Goal: Task Accomplishment & Management: Use online tool/utility

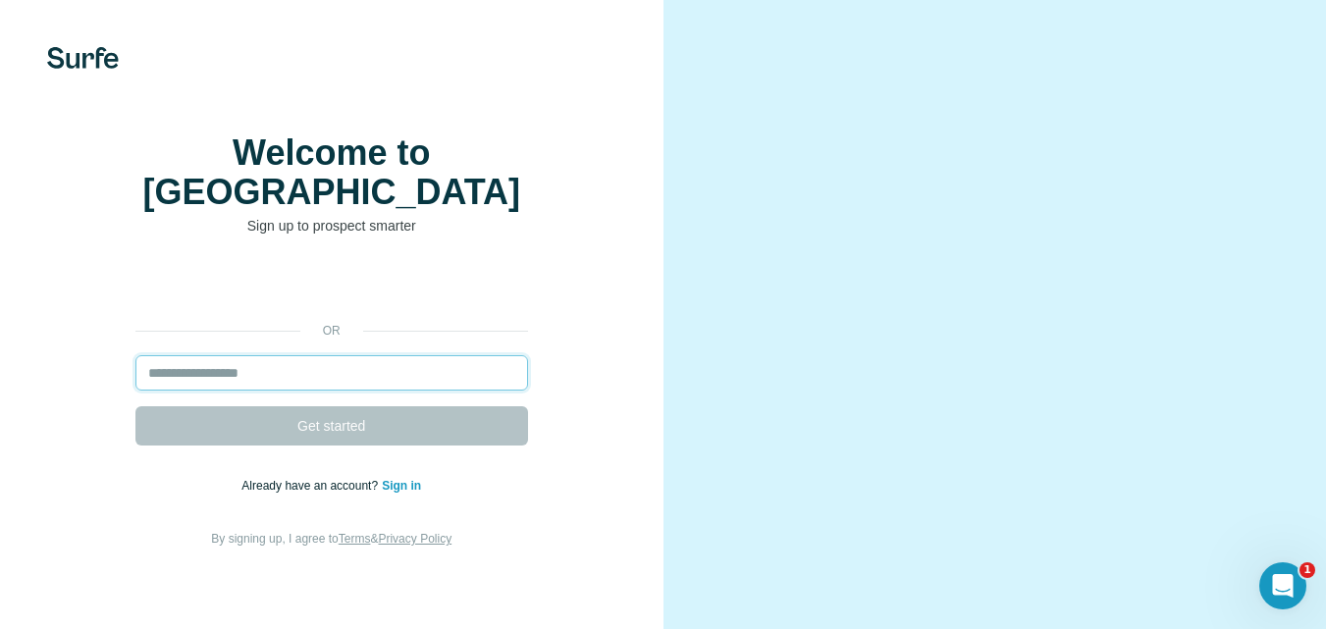
click at [227, 381] on input "email" at bounding box center [331, 372] width 393 height 35
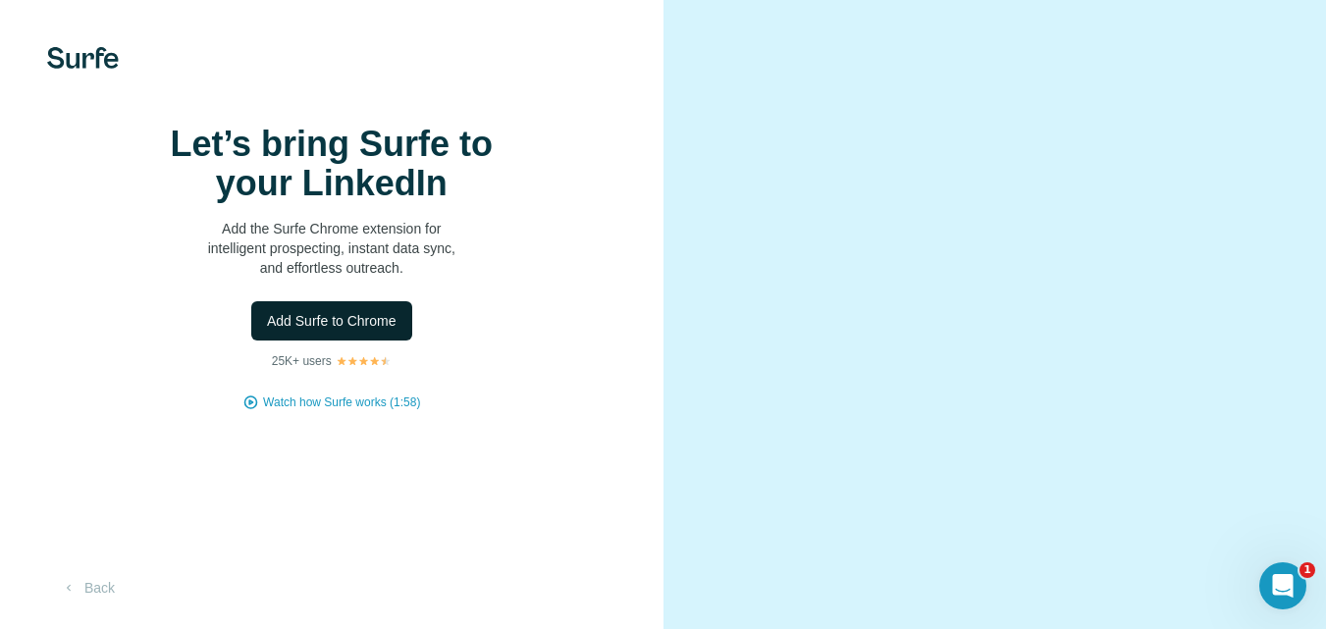
click at [297, 331] on span "Add Surfe to Chrome" at bounding box center [332, 321] width 130 height 20
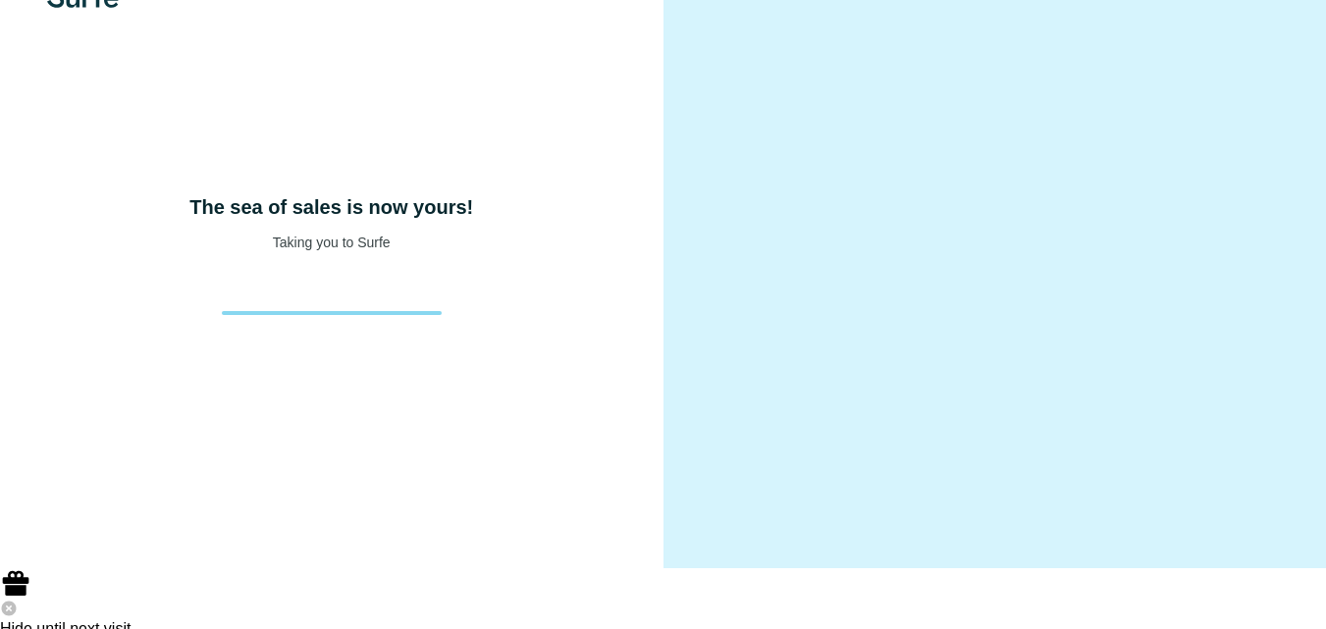
scroll to position [87, 0]
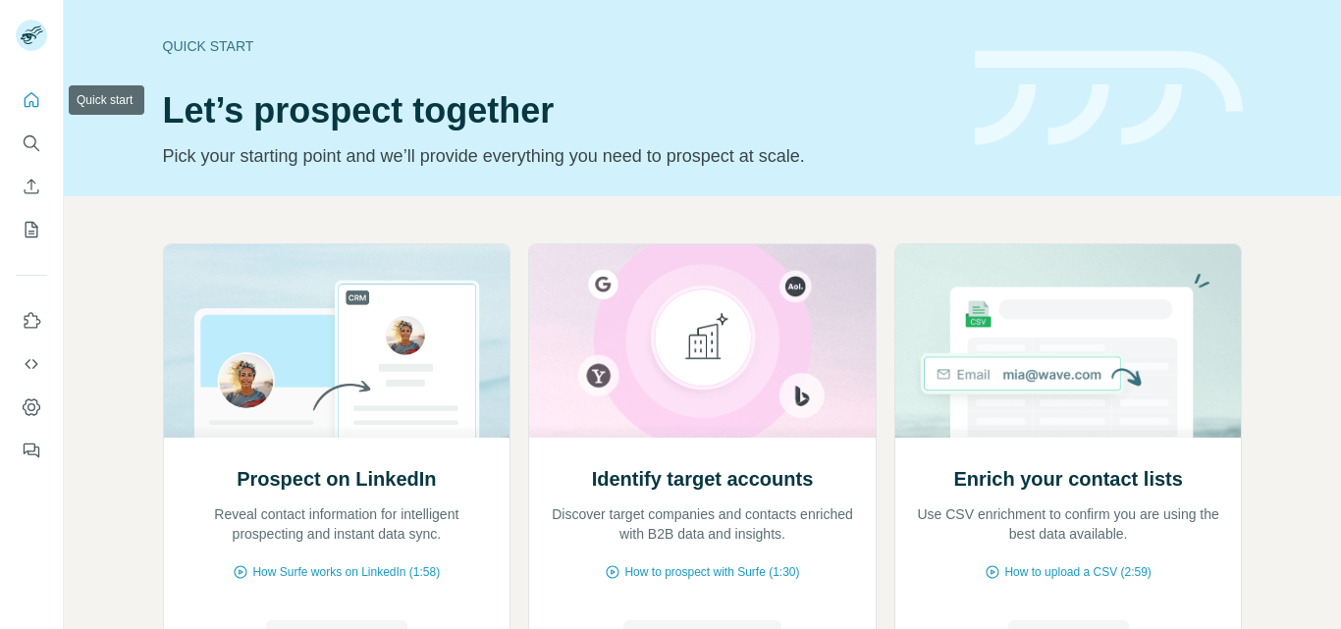
click at [32, 101] on icon "Quick start" at bounding box center [32, 100] width 20 height 20
click at [30, 97] on icon "Quick start" at bounding box center [32, 100] width 20 height 20
click at [40, 140] on icon "Search" at bounding box center [32, 143] width 20 height 20
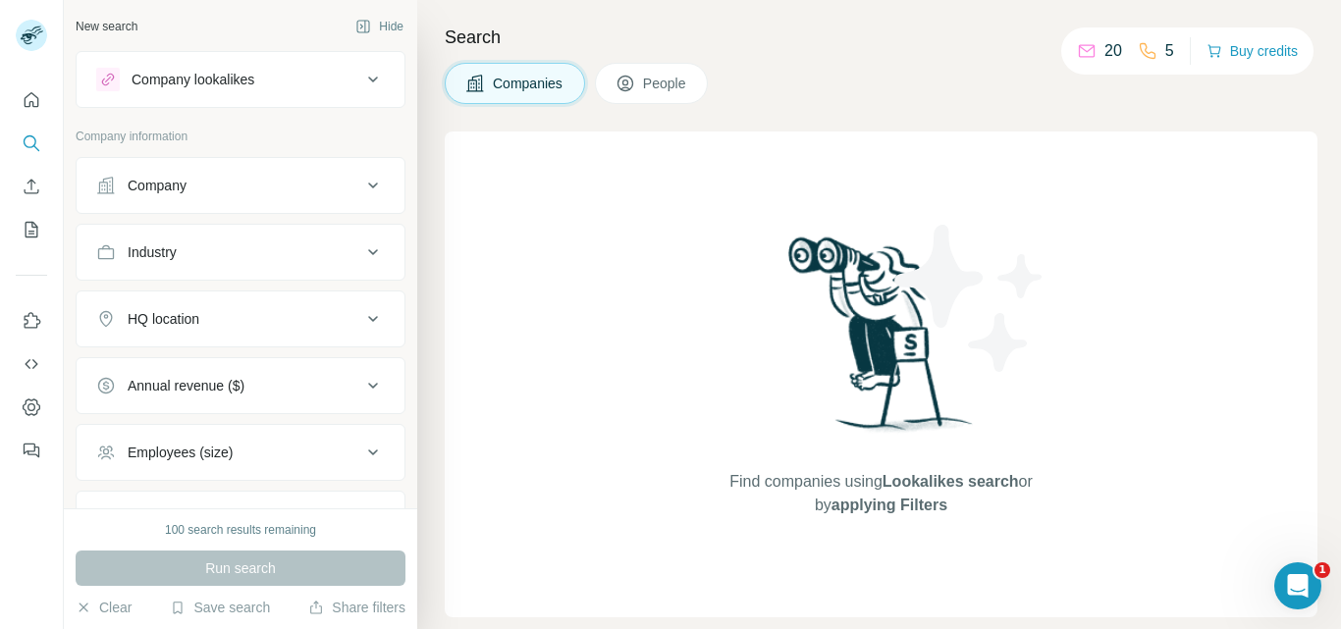
click at [195, 179] on div "Company" at bounding box center [228, 186] width 265 height 20
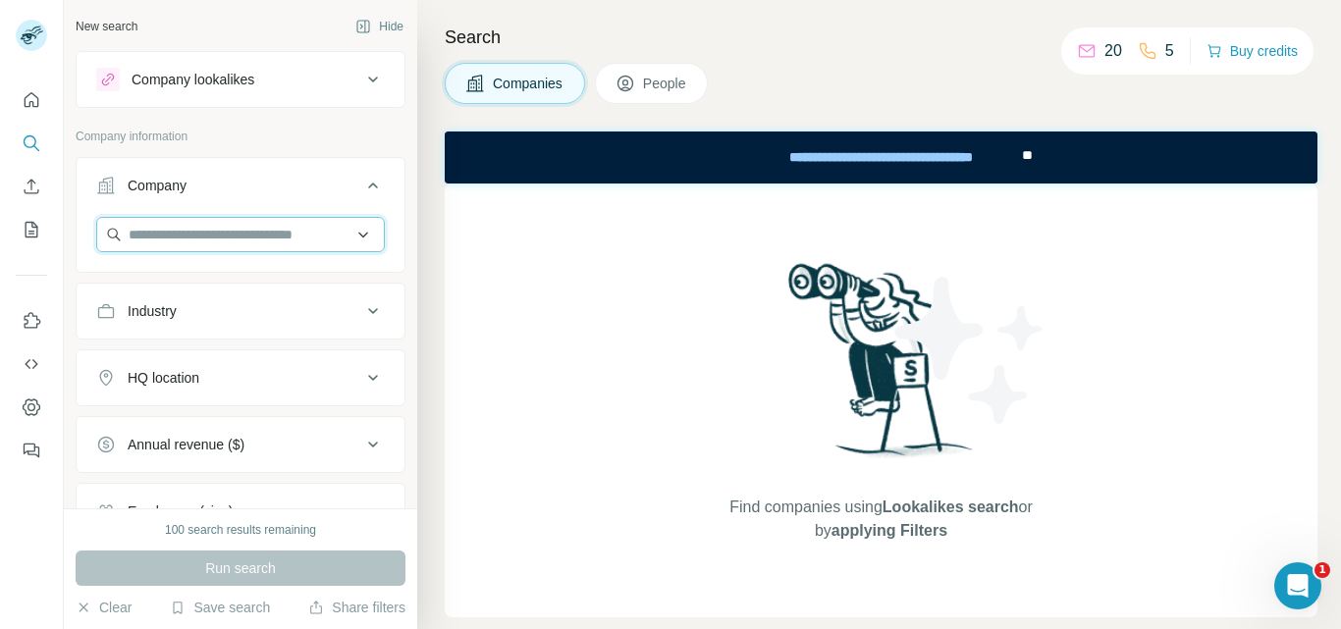
click at [156, 243] on input "text" at bounding box center [240, 234] width 289 height 35
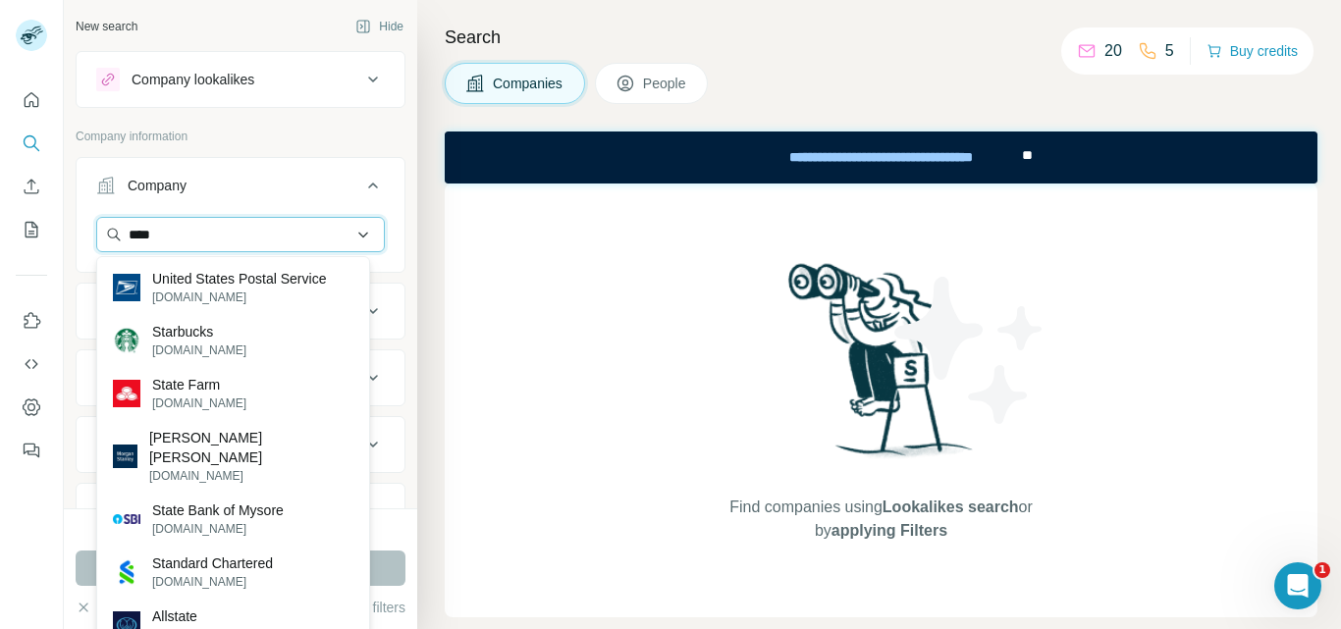
type input "*****"
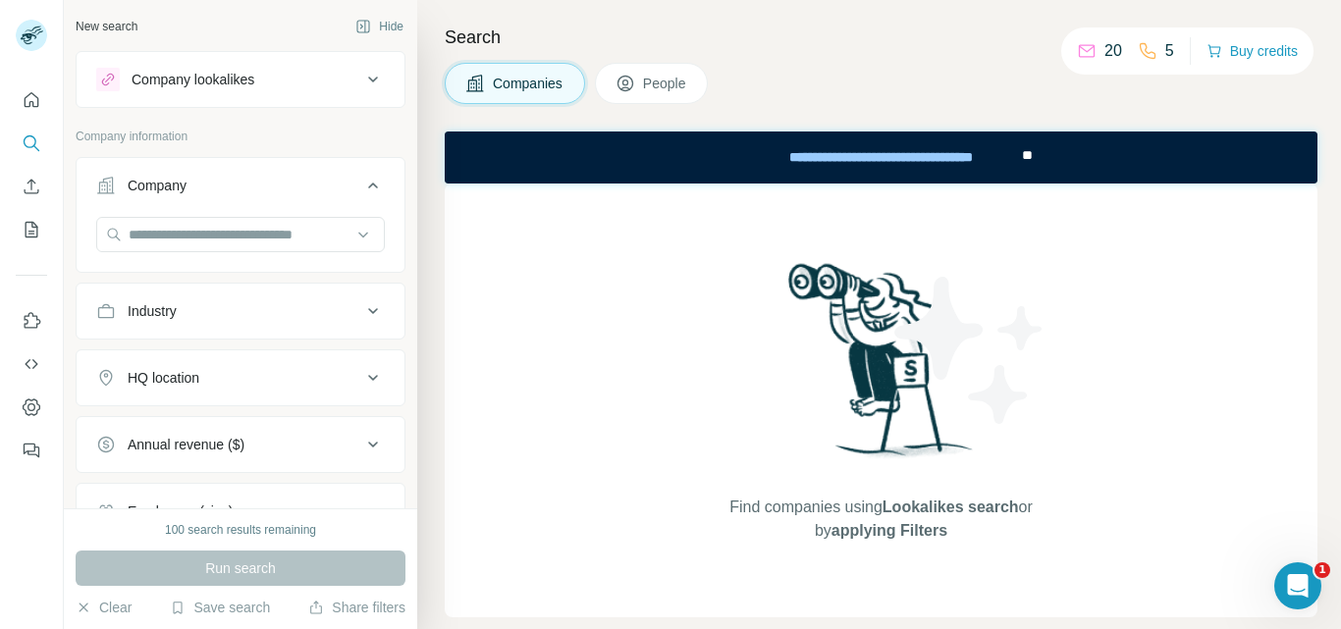
click at [448, 286] on div "Find companies using Lookalikes search or by applying Filters" at bounding box center [881, 401] width 873 height 434
click at [177, 311] on div "Industry" at bounding box center [152, 311] width 49 height 20
click at [158, 360] on input at bounding box center [230, 360] width 242 height 22
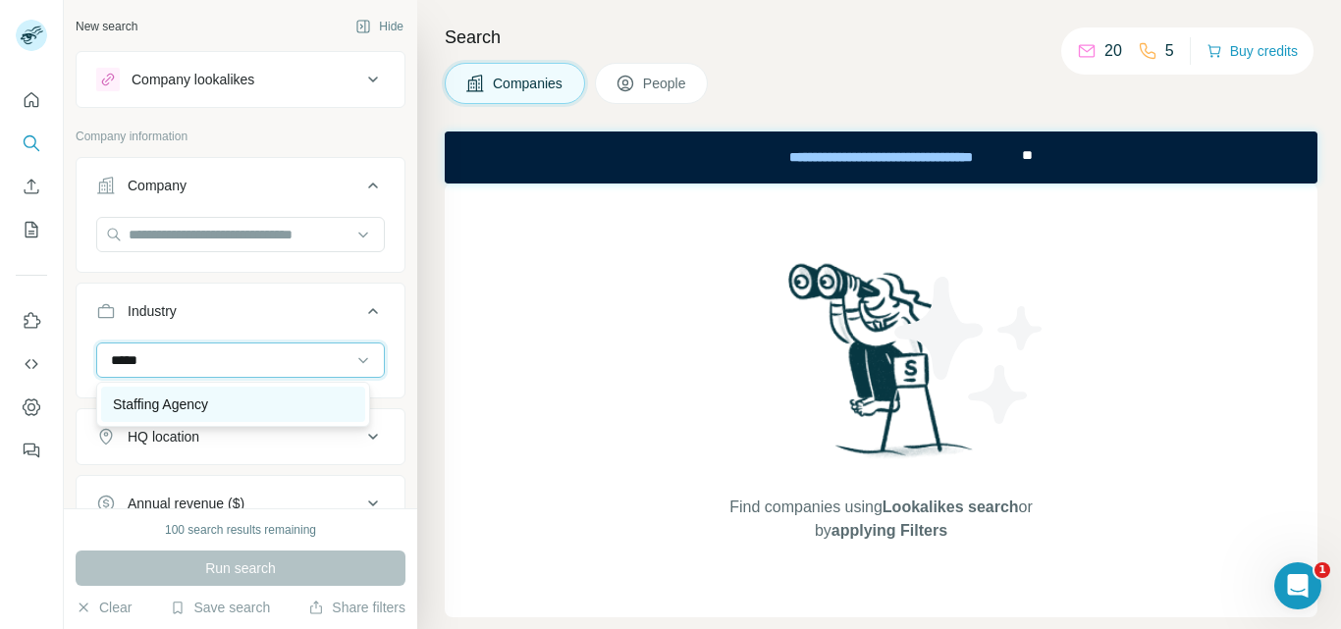
type input "*****"
click at [159, 401] on p "Staffing Agency" at bounding box center [160, 405] width 95 height 20
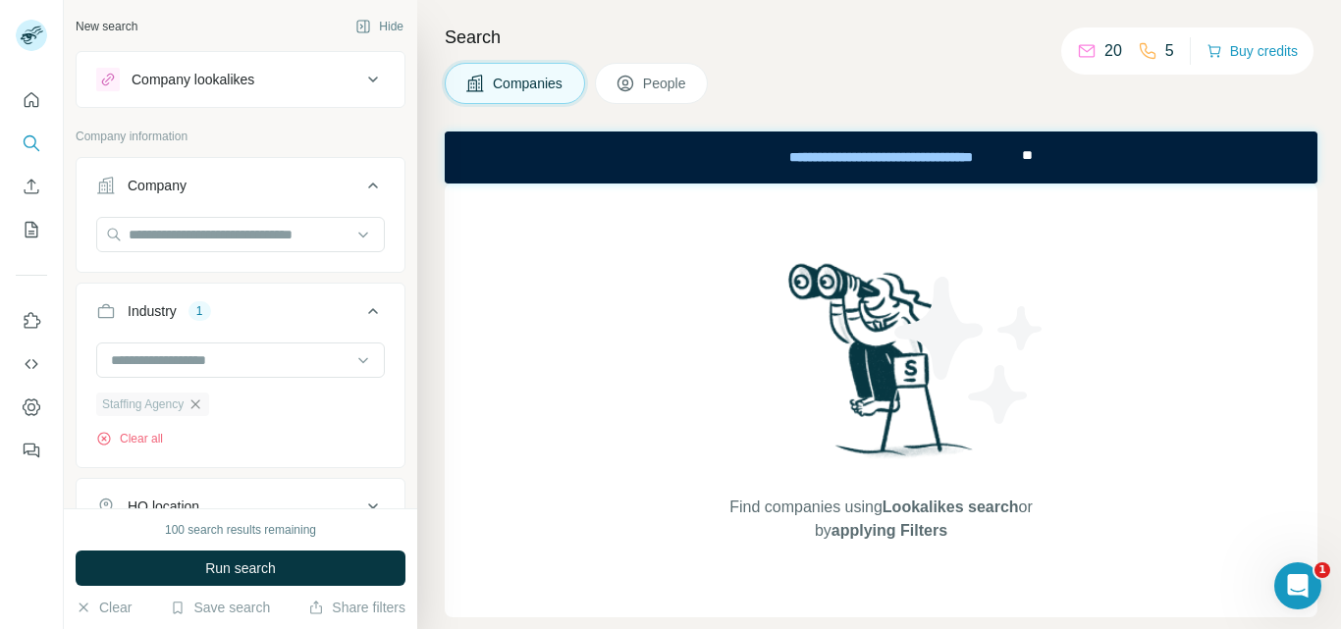
click at [197, 400] on icon "button" at bounding box center [195, 405] width 16 height 16
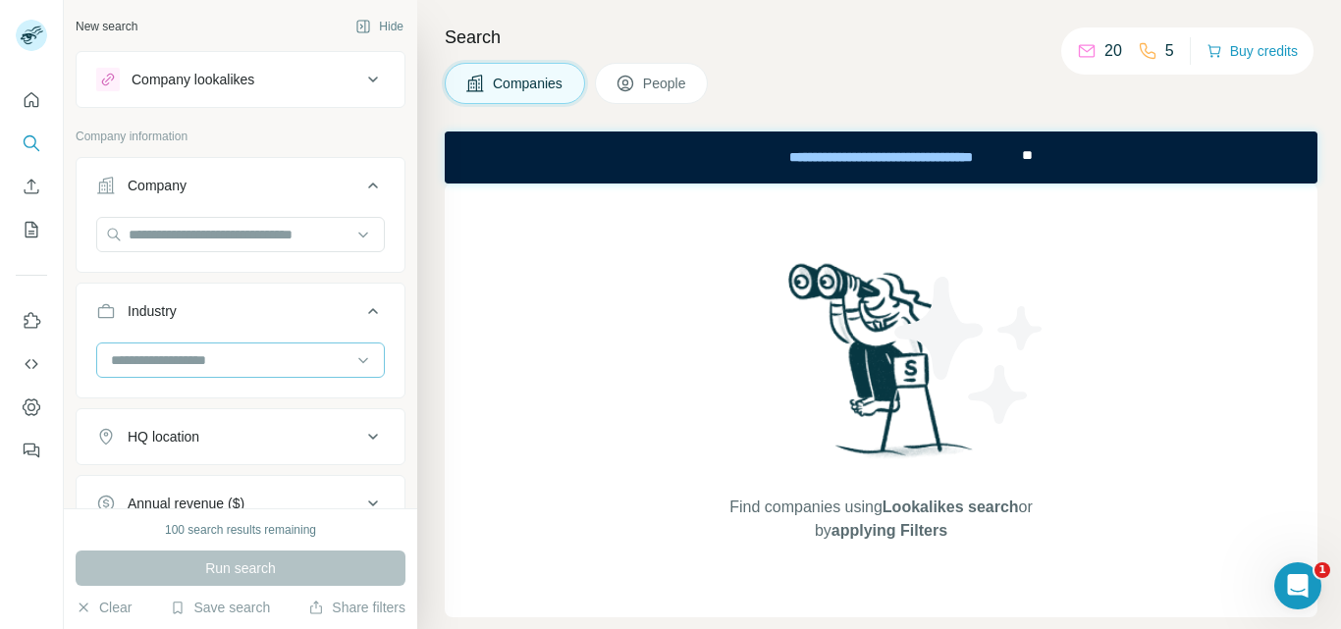
click at [176, 360] on input at bounding box center [230, 360] width 242 height 22
type input "*"
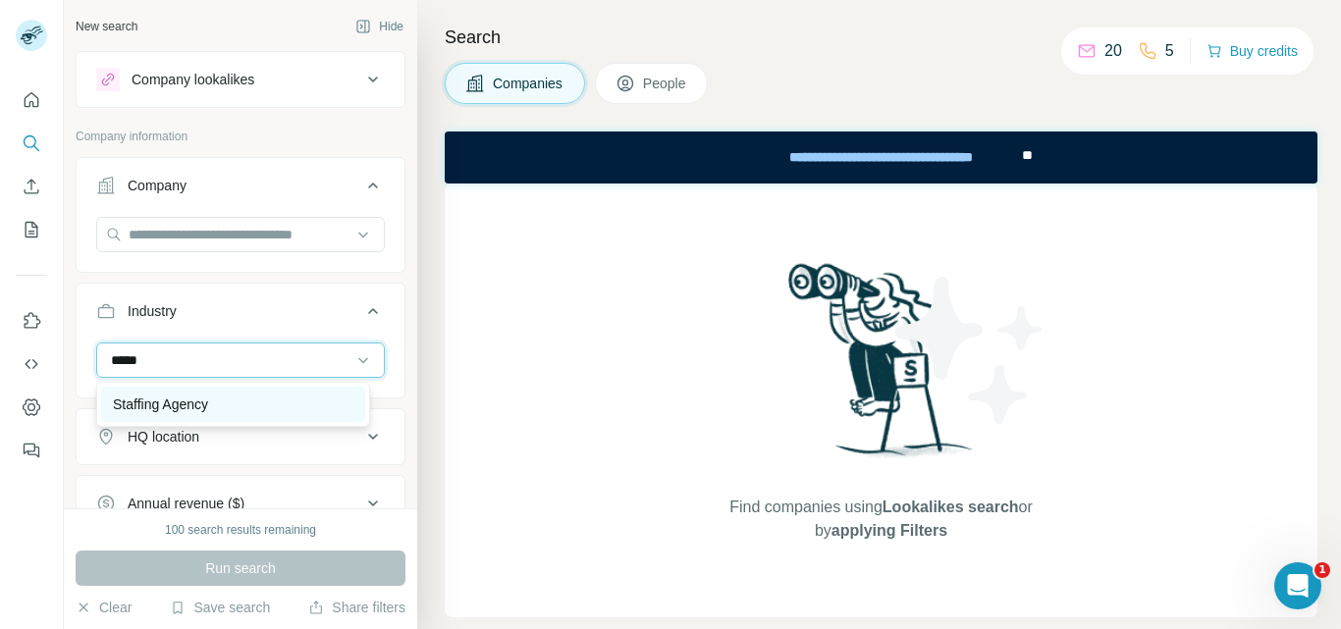
type input "*****"
click at [169, 412] on p "Staffing Agency" at bounding box center [160, 405] width 95 height 20
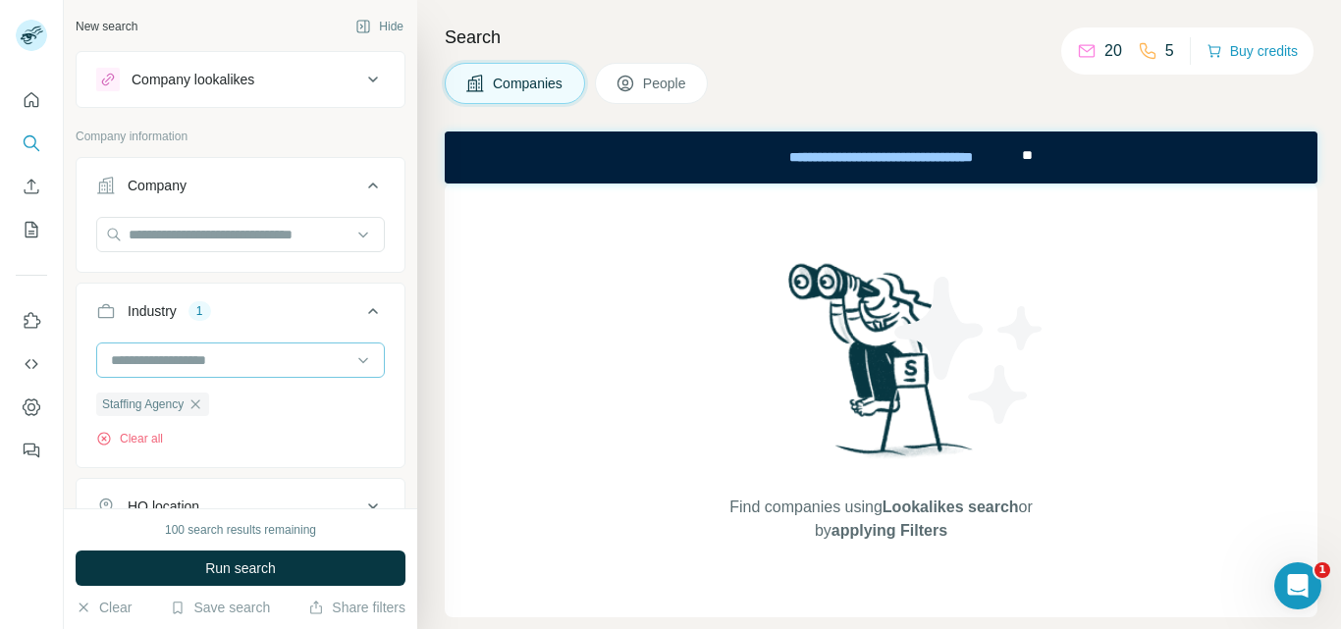
click at [156, 361] on input at bounding box center [230, 360] width 242 height 22
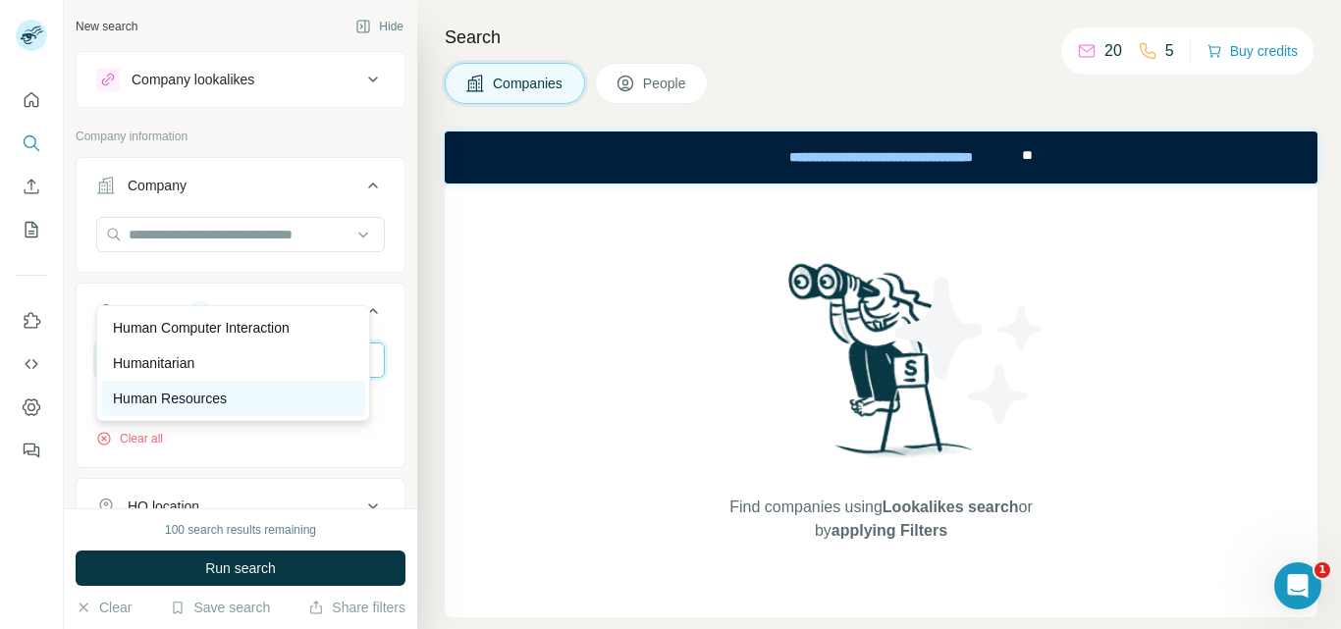
scroll to position [98, 0]
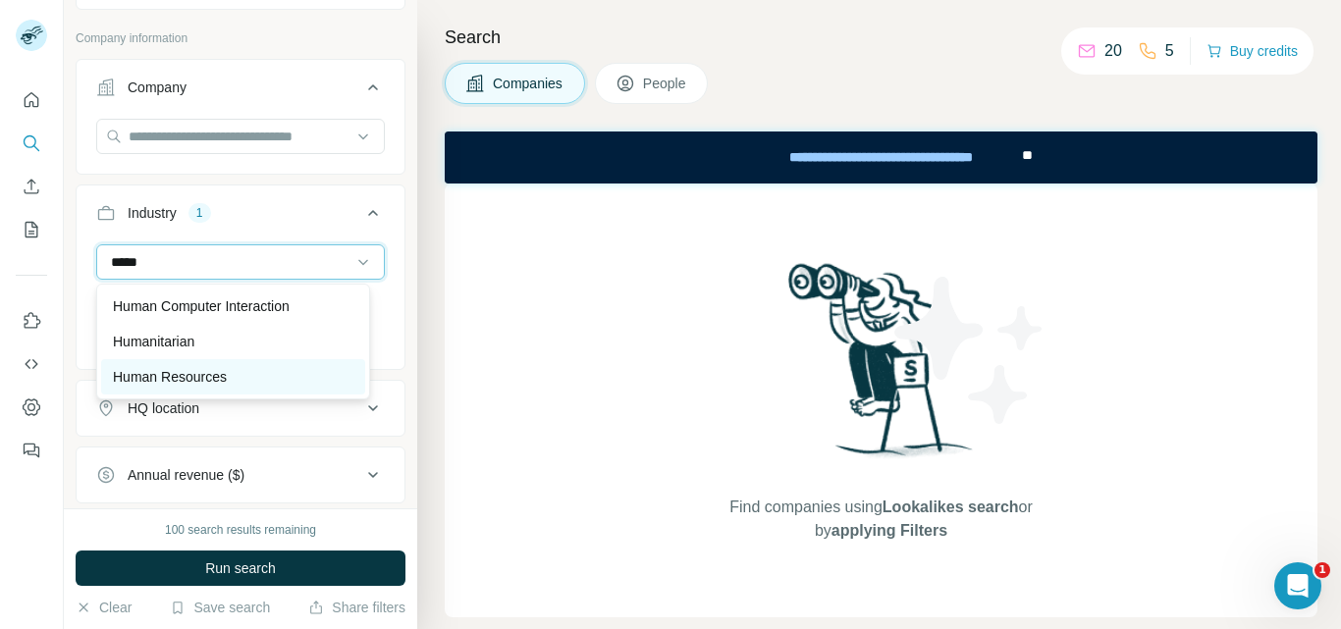
type input "*****"
click at [166, 372] on p "Human Resources" at bounding box center [170, 377] width 114 height 20
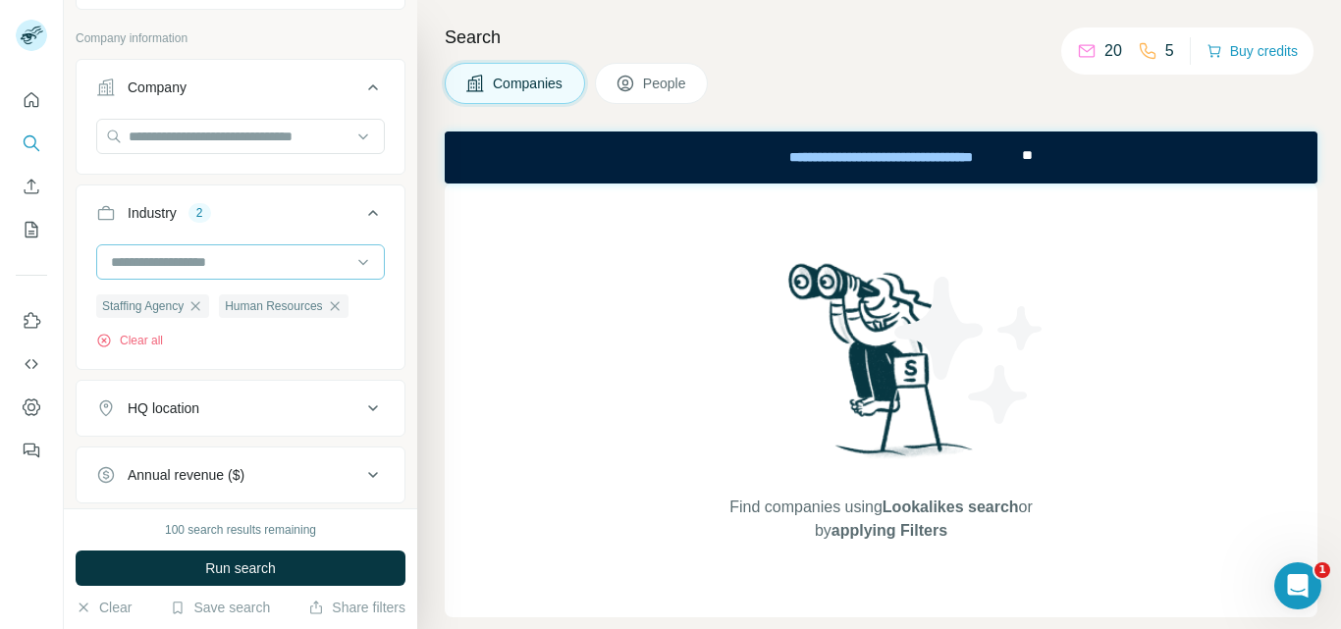
click at [164, 255] on input at bounding box center [230, 262] width 242 height 22
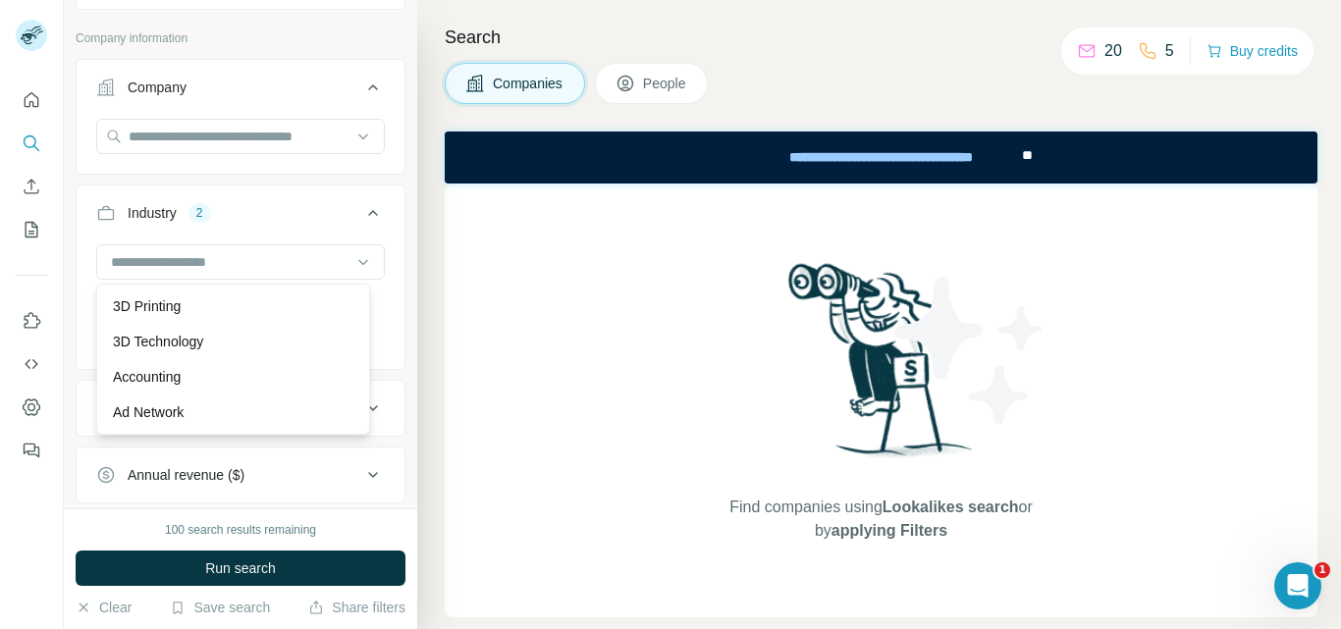
click at [82, 277] on div "Staffing Agency Human Resources Clear all" at bounding box center [241, 304] width 328 height 121
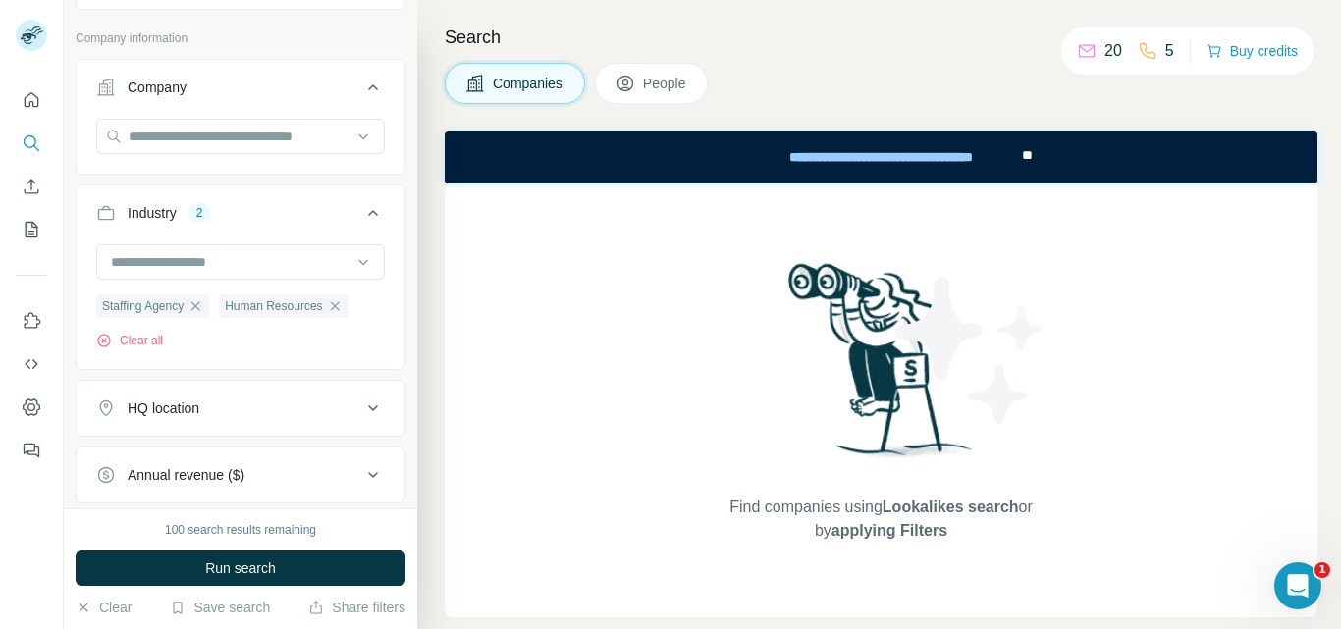
click at [184, 404] on div "HQ location" at bounding box center [164, 408] width 72 height 20
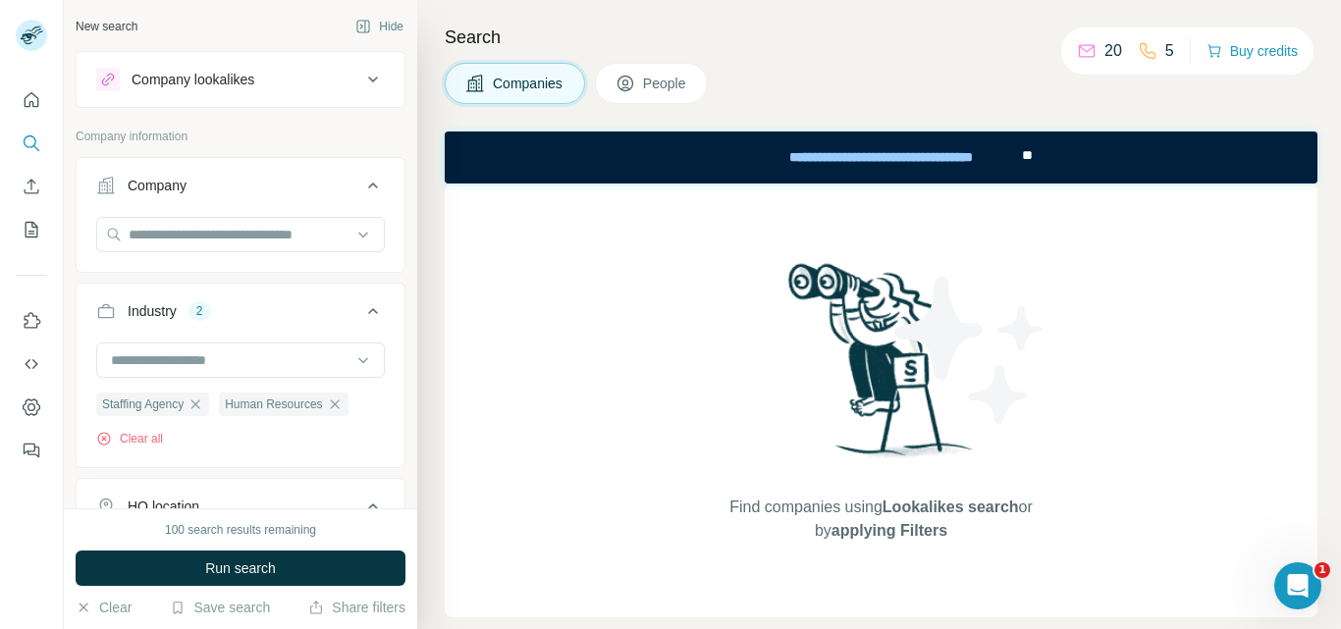
scroll to position [294, 0]
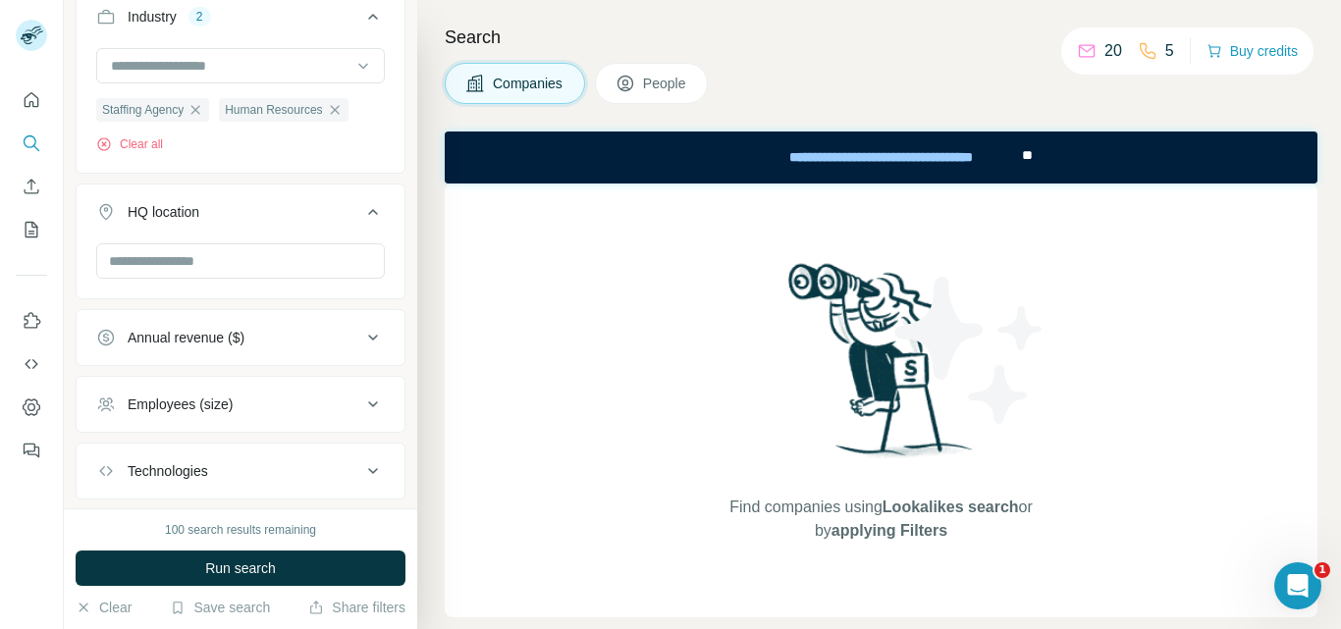
click at [188, 343] on div "Annual revenue ($)" at bounding box center [186, 338] width 117 height 20
click at [158, 409] on div "Employees (size)" at bounding box center [180, 405] width 105 height 20
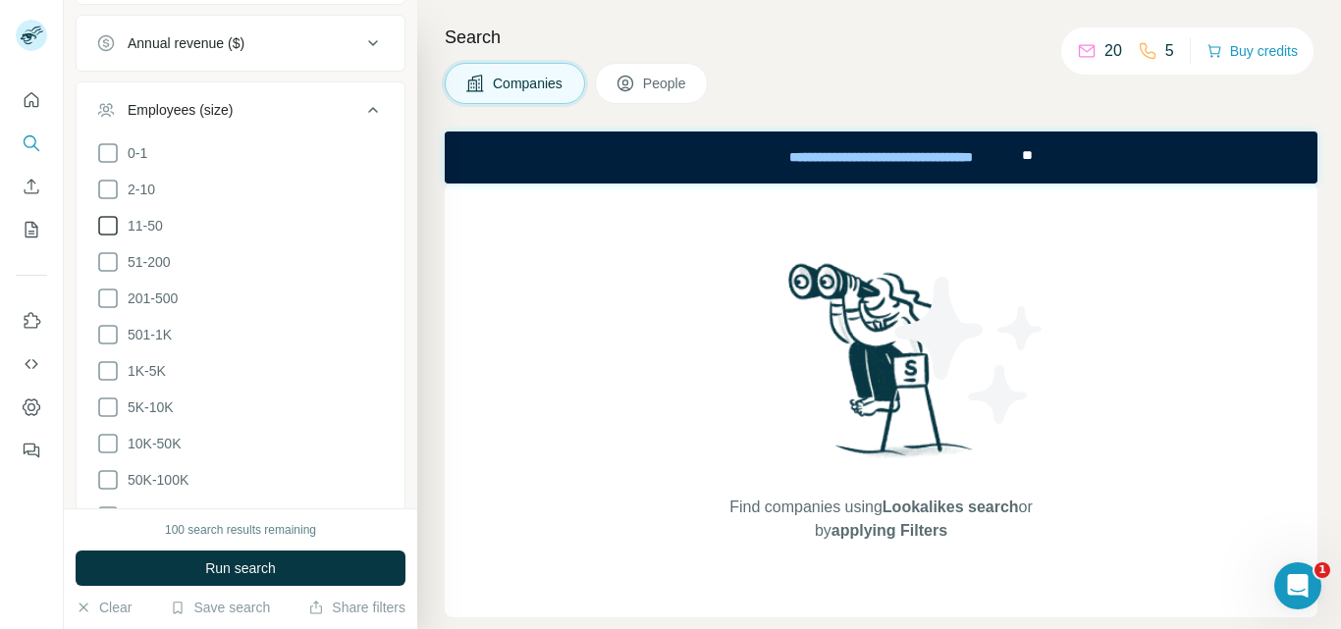
click at [155, 221] on span "11-50" at bounding box center [141, 226] width 43 height 20
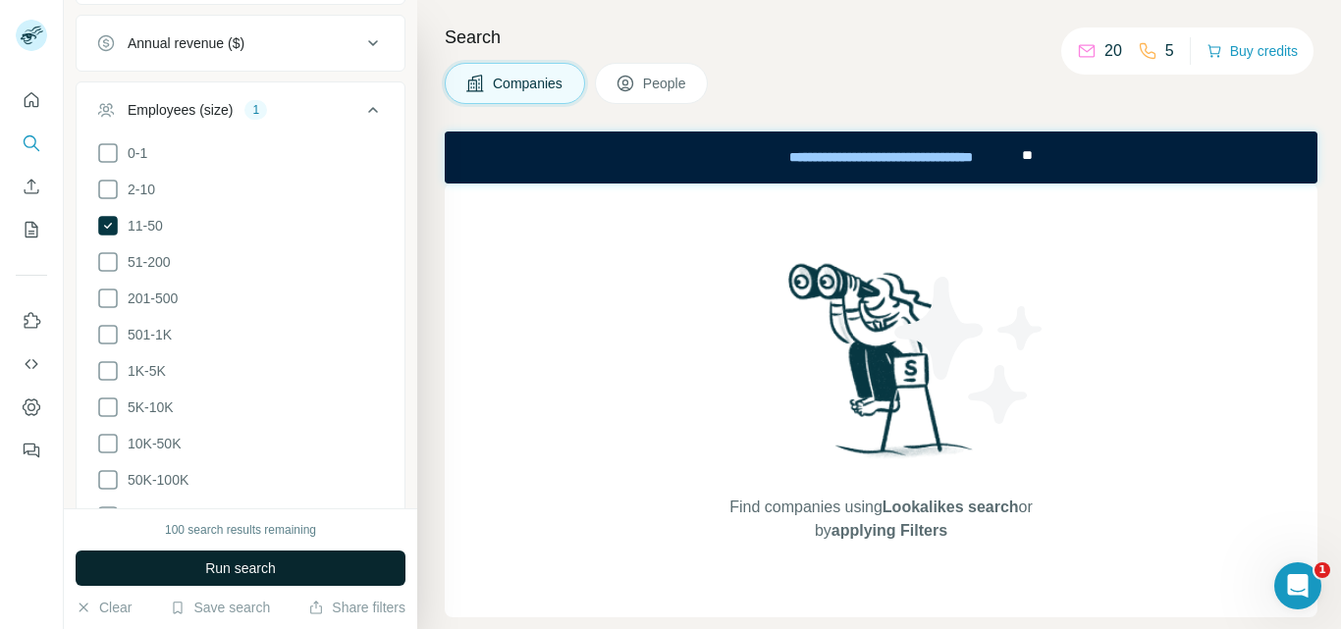
click at [157, 569] on button "Run search" at bounding box center [241, 568] width 330 height 35
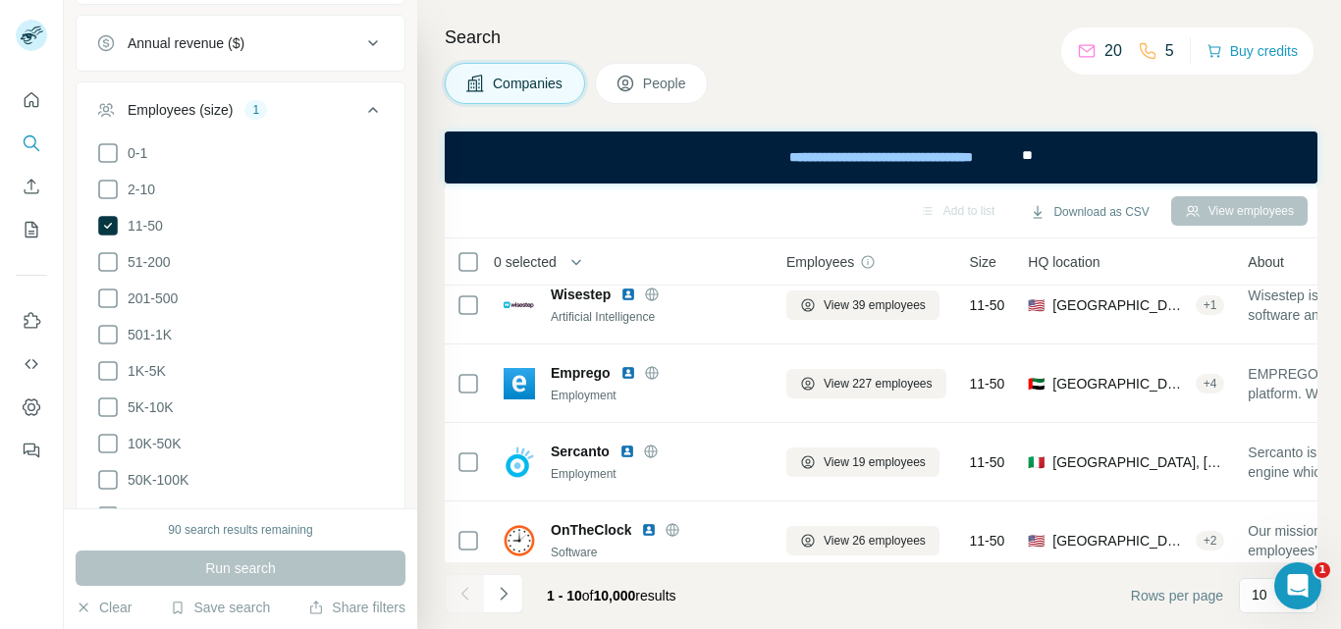
scroll to position [518, 0]
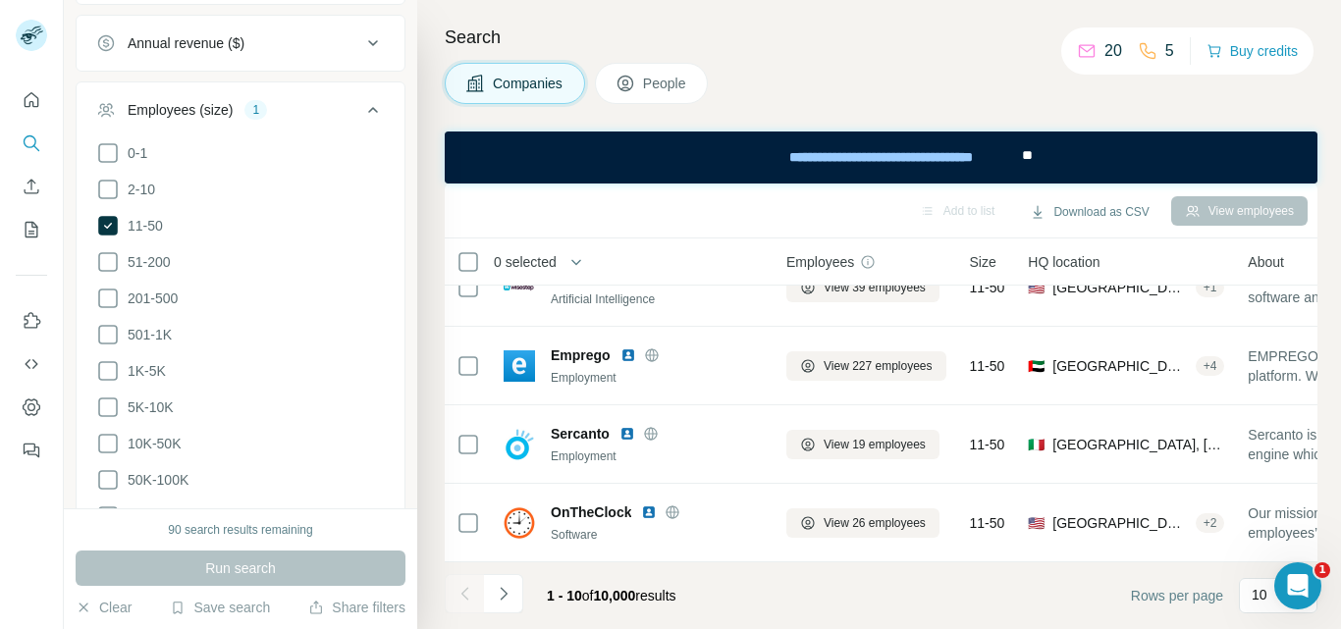
click at [84, 338] on div "0-1 2-10 11-50 51-200 201-500 501-1K 1K-5K 5K-10K 10K-50K 50K-100K 100K-500K 50…" at bounding box center [241, 375] width 328 height 469
